Goal: Check status: Check status

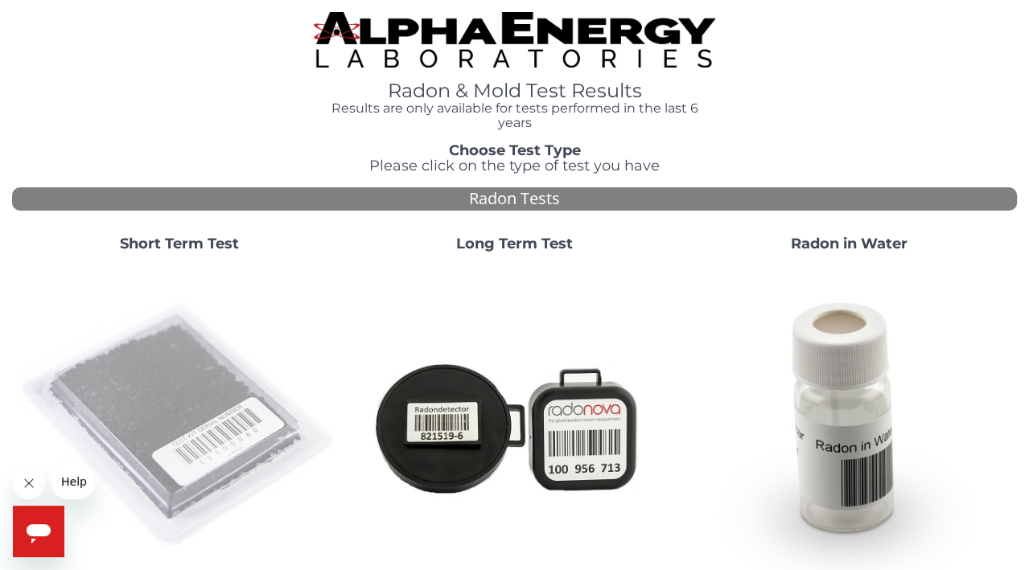
click at [150, 432] on img at bounding box center [180, 426] width 322 height 322
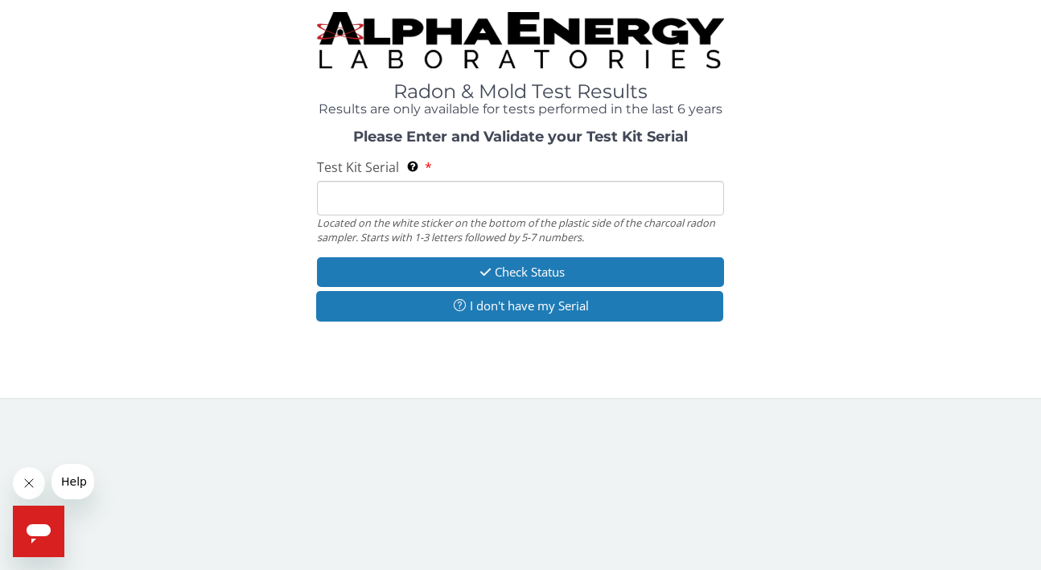
click at [385, 206] on input "Test Kit Serial Located on the white sticker on the bottom of the plastic side …" at bounding box center [520, 198] width 407 height 35
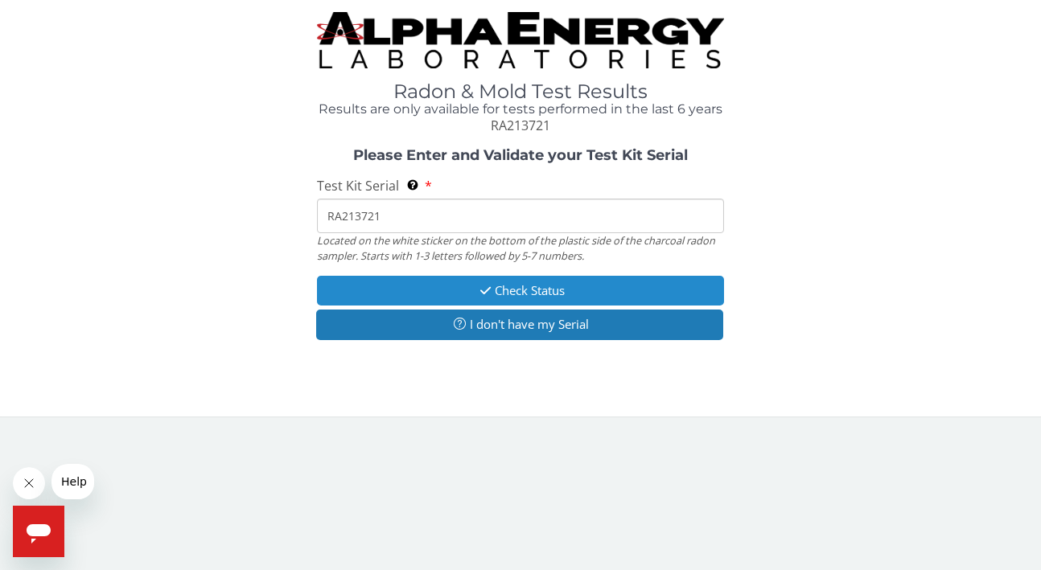
type input "RA213721"
click at [542, 290] on button "Check Status" at bounding box center [520, 291] width 407 height 30
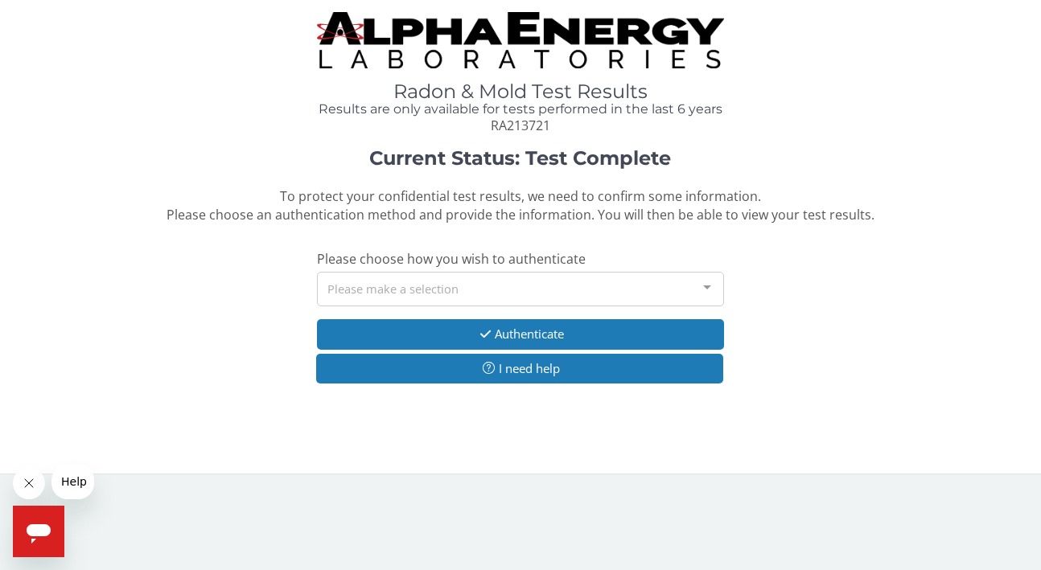
click at [709, 285] on div at bounding box center [707, 288] width 32 height 31
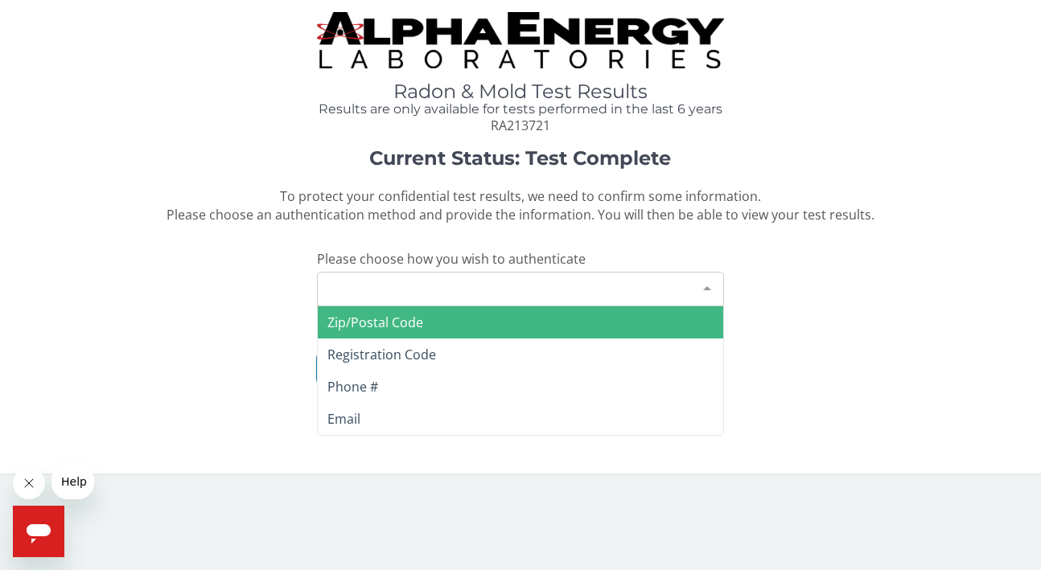
drag, startPoint x: 451, startPoint y: 327, endPoint x: 235, endPoint y: 368, distance: 220.1
click at [309, 448] on div "Radon & Mold Test Results Results are only available for tests performed in the…" at bounding box center [520, 230] width 1017 height 437
click at [429, 325] on span "Zip/Postal Code" at bounding box center [520, 322] width 405 height 32
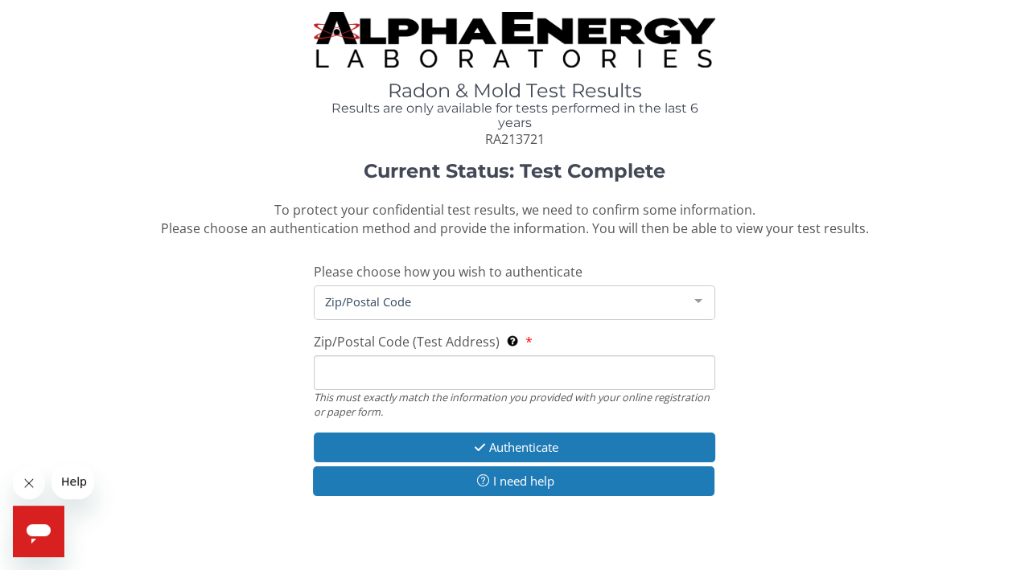
click at [358, 368] on input "Zip/Postal Code (Test Address) This must exactly match the information you prov…" at bounding box center [515, 373] width 402 height 35
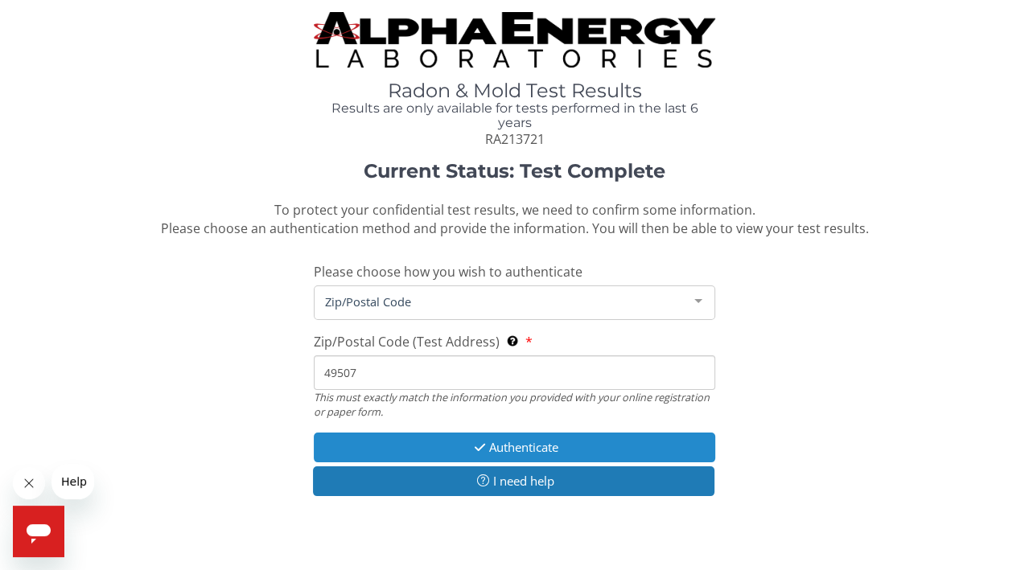
type input "49507"
click at [520, 444] on button "Authenticate" at bounding box center [515, 448] width 402 height 30
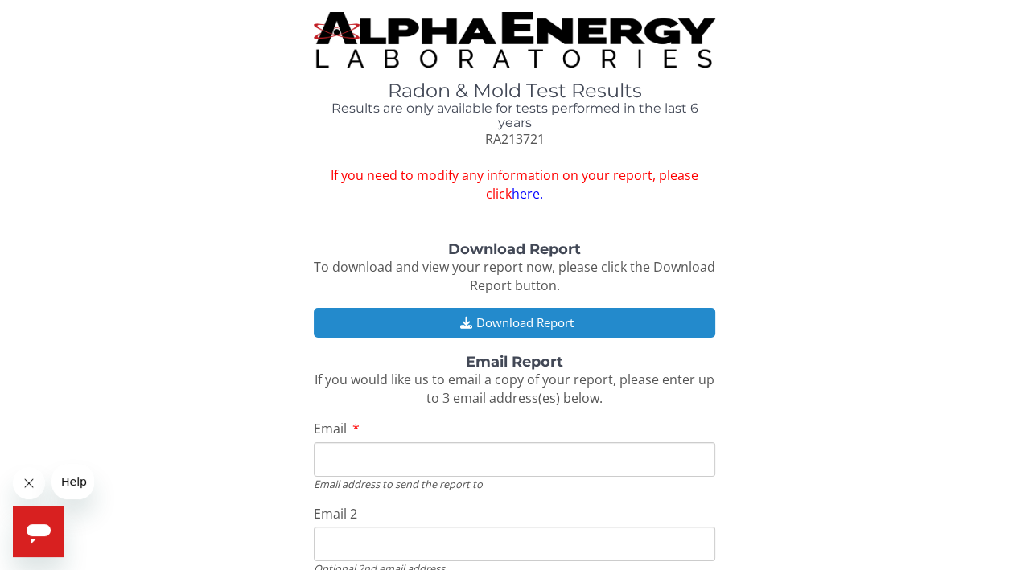
click at [502, 321] on button "Download Report" at bounding box center [515, 323] width 402 height 30
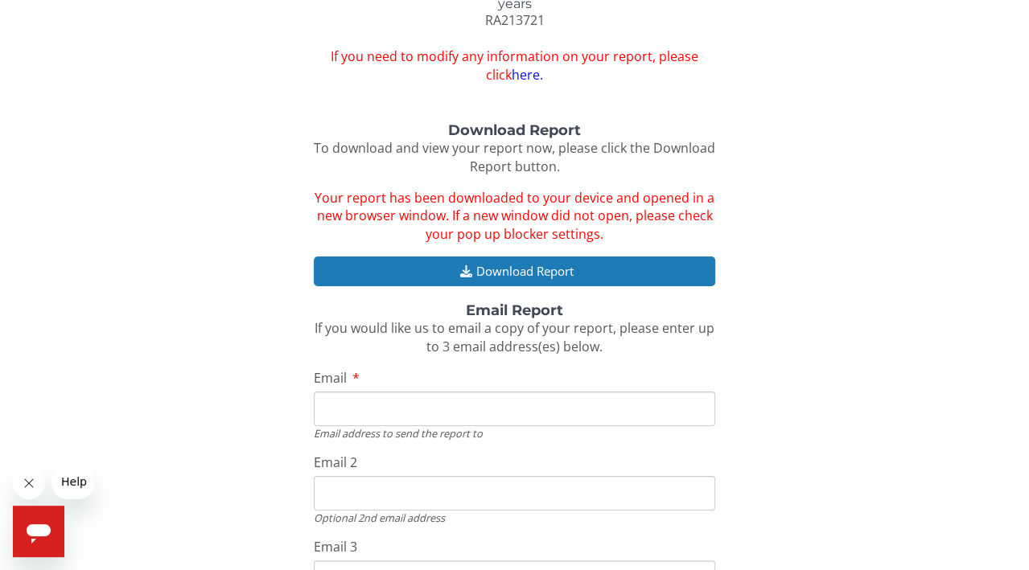
scroll to position [161, 0]
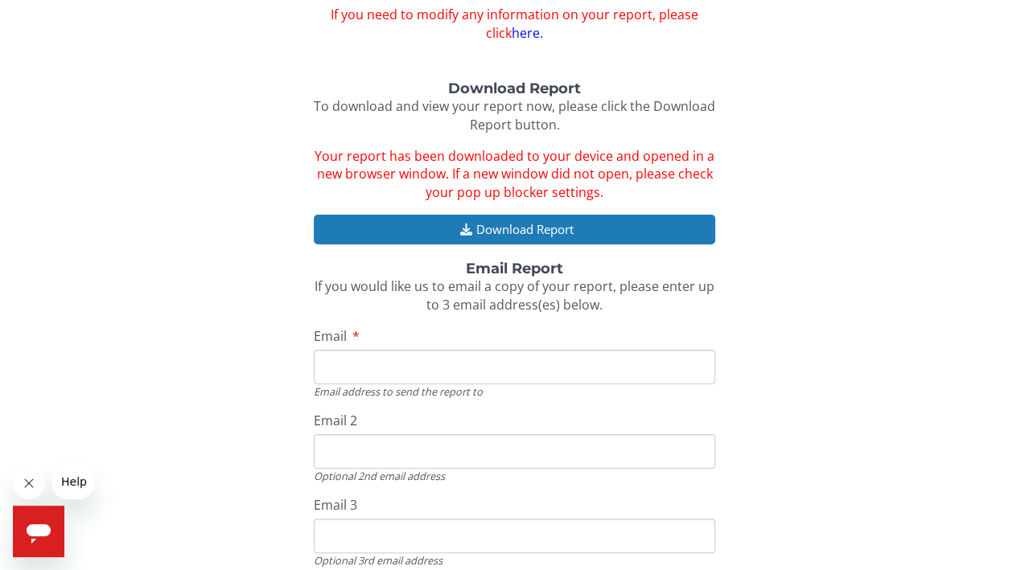
click at [364, 369] on input "Email" at bounding box center [515, 367] width 402 height 35
type input "[DOMAIN_NAME][EMAIL_ADDRESS][DOMAIN_NAME]"
click at [375, 456] on input "Email 2" at bounding box center [515, 451] width 402 height 35
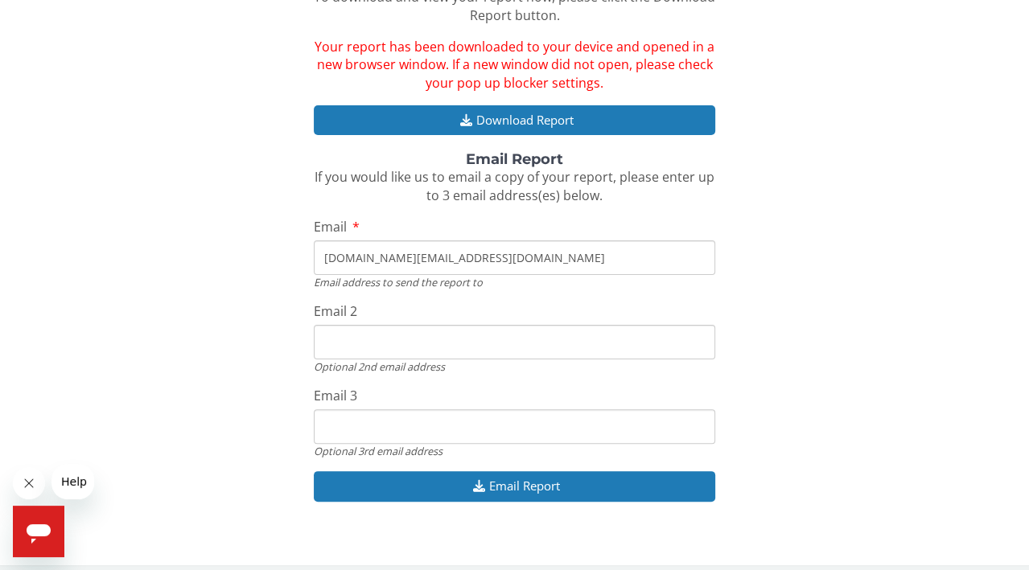
scroll to position [282, 0]
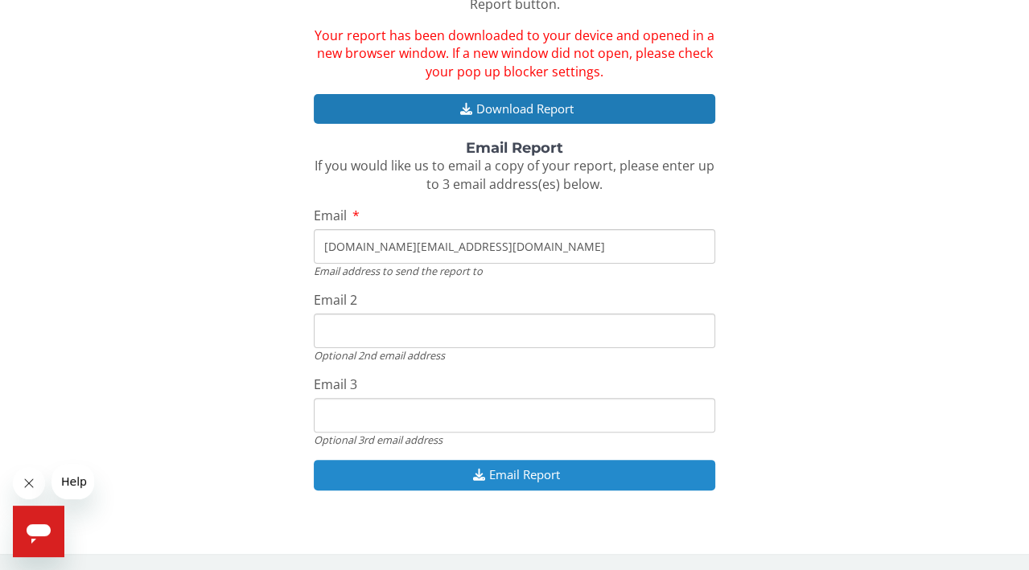
click at [525, 479] on button "Email Report" at bounding box center [515, 475] width 402 height 30
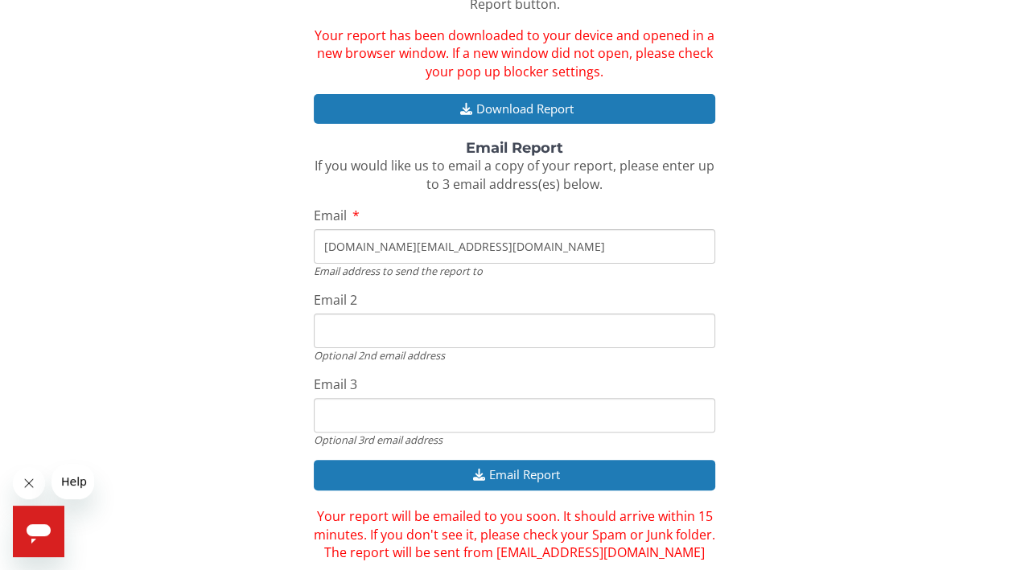
scroll to position [336, 0]
